Goal: Transaction & Acquisition: Purchase product/service

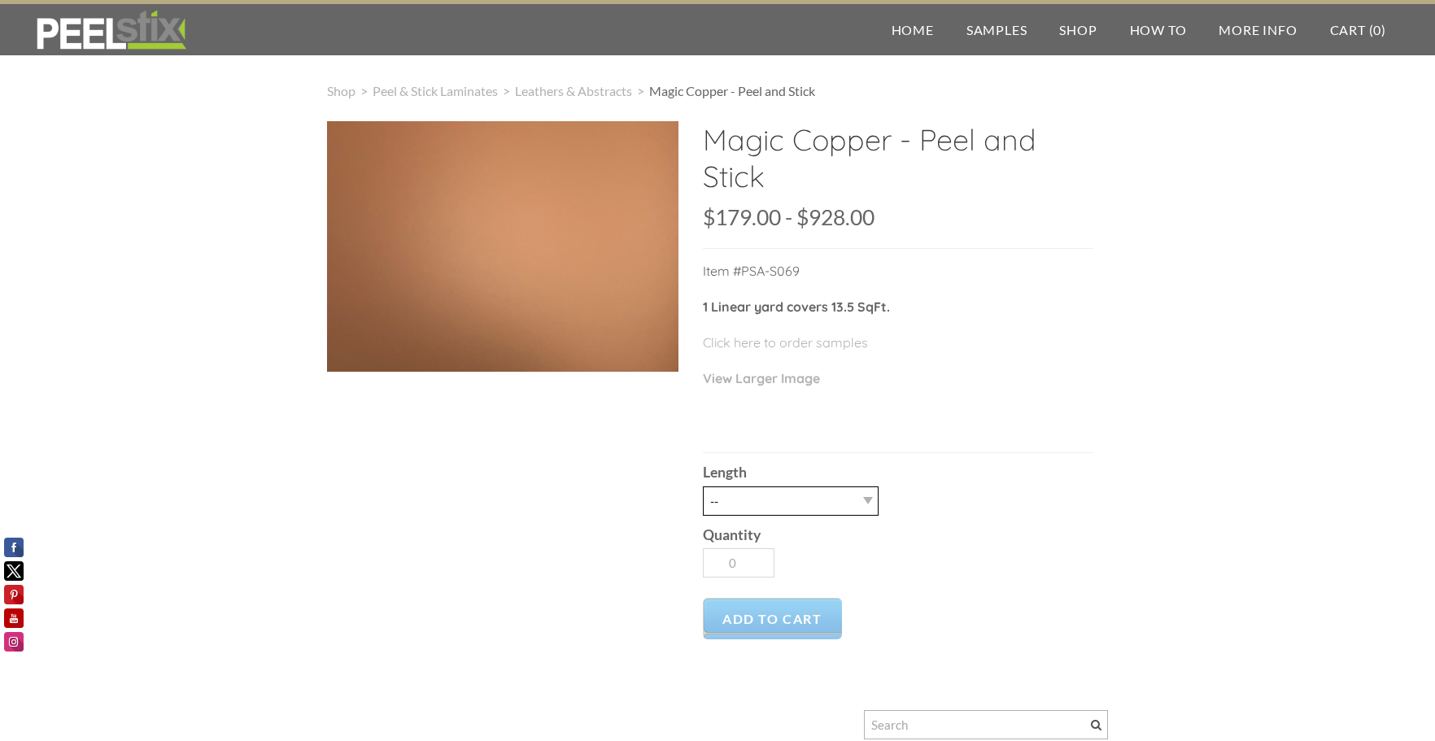
click at [872, 503] on select "-- 3LY 10LY 15LY 30LY" at bounding box center [791, 500] width 176 height 29
select select "3LY"
click at [703, 486] on select "-- 3LY 10LY 15LY 30LY" at bounding box center [791, 500] width 176 height 29
type input "1"
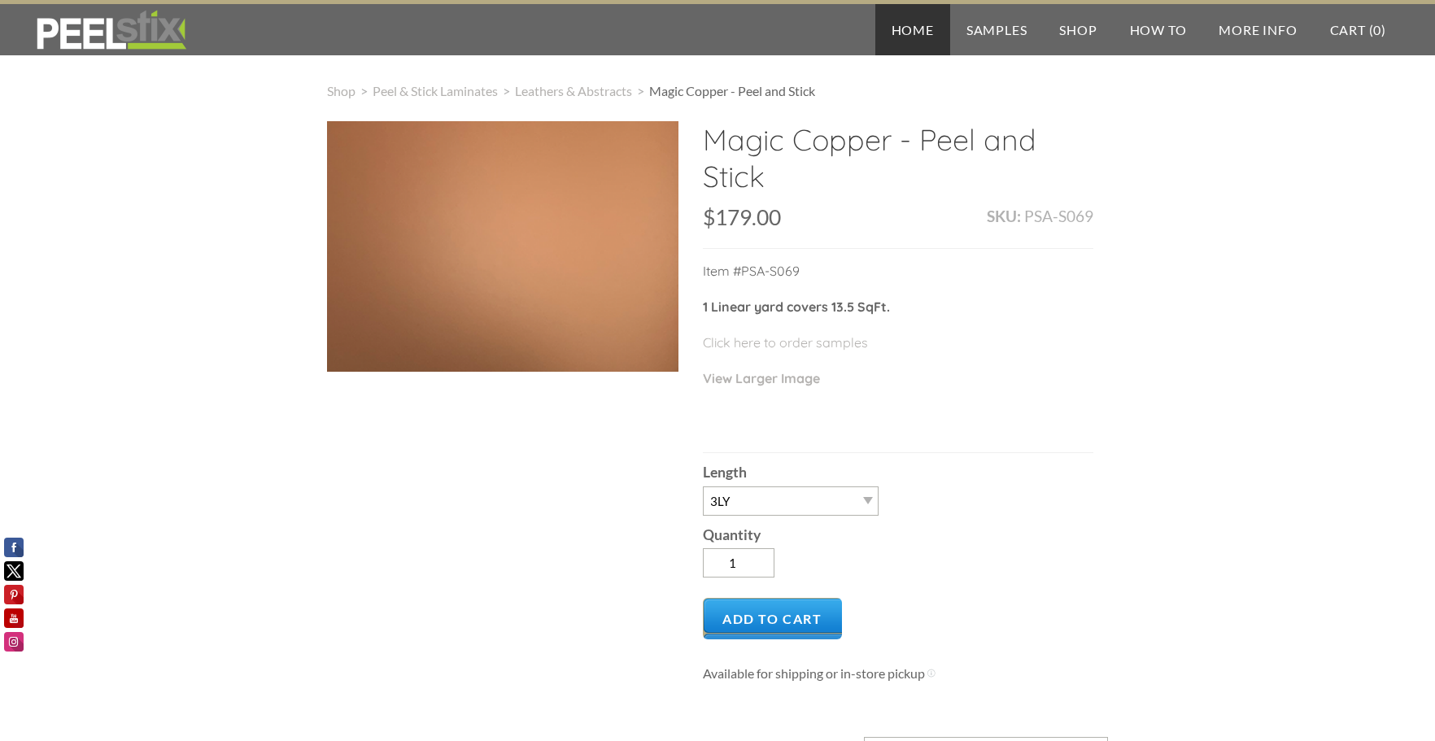
click at [918, 30] on link "Home" at bounding box center [912, 29] width 75 height 51
